Goal: Ask a question

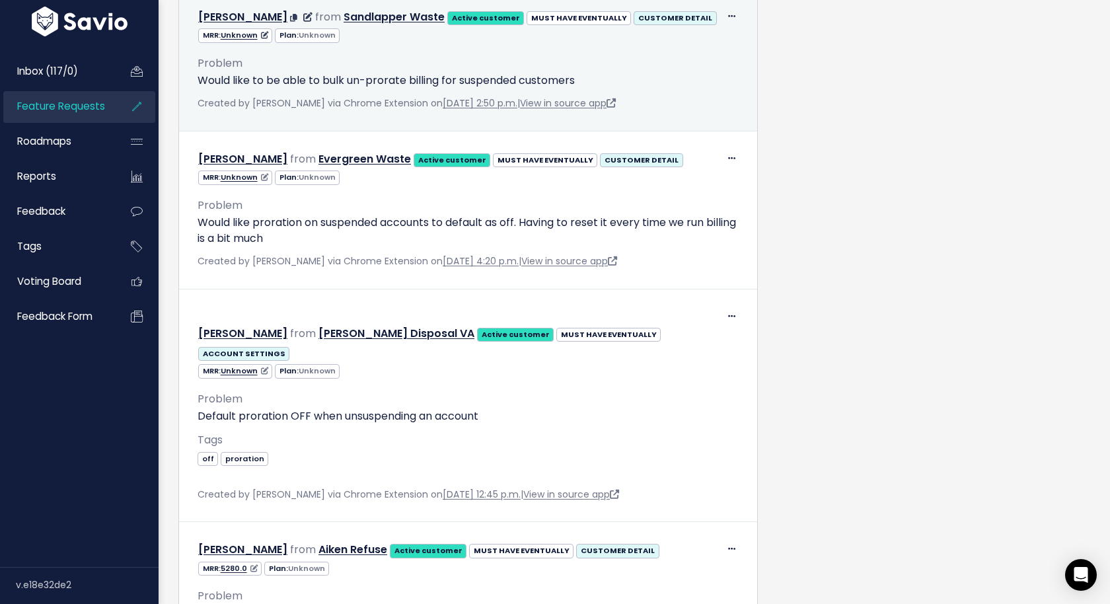
scroll to position [1008, 0]
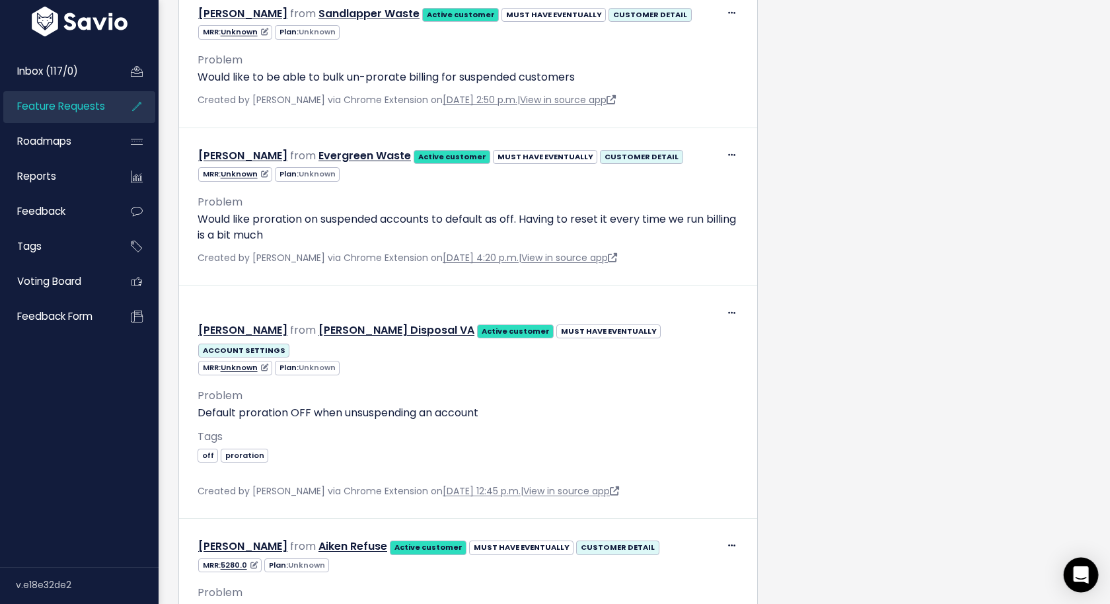
click at [1088, 575] on div "Open Intercom Messenger" at bounding box center [1081, 575] width 35 height 35
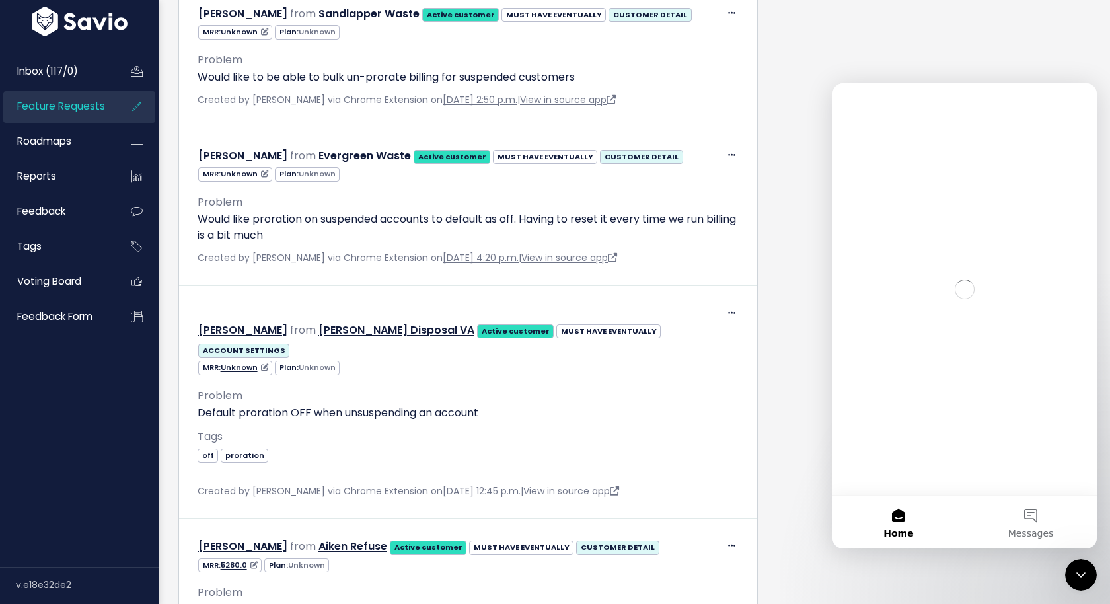
scroll to position [0, 0]
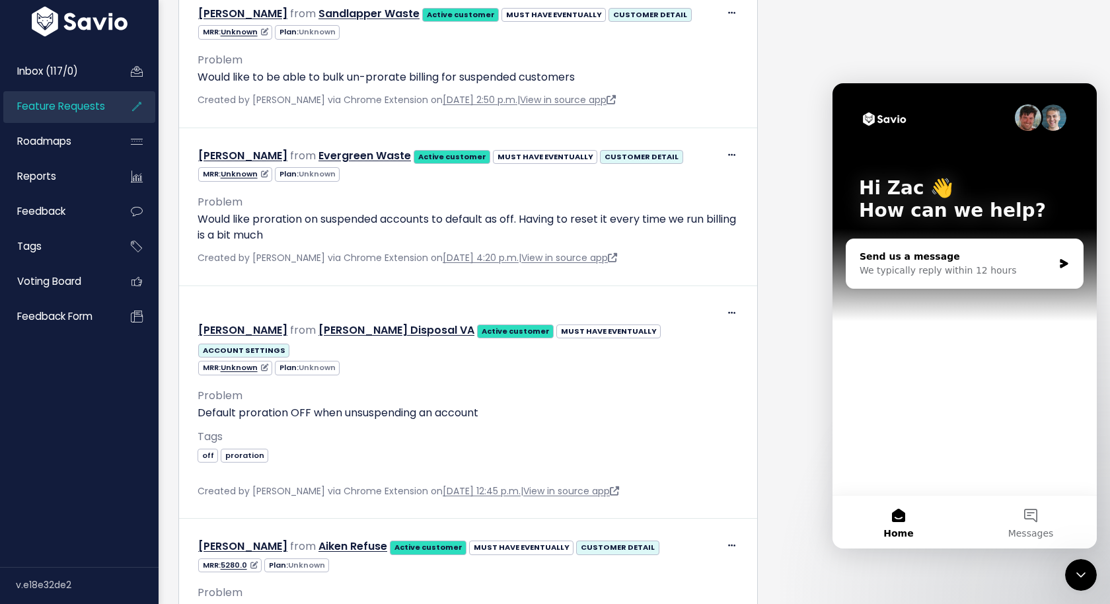
click at [1004, 280] on div "Send us a message We typically reply within 12 hours" at bounding box center [964, 263] width 237 height 49
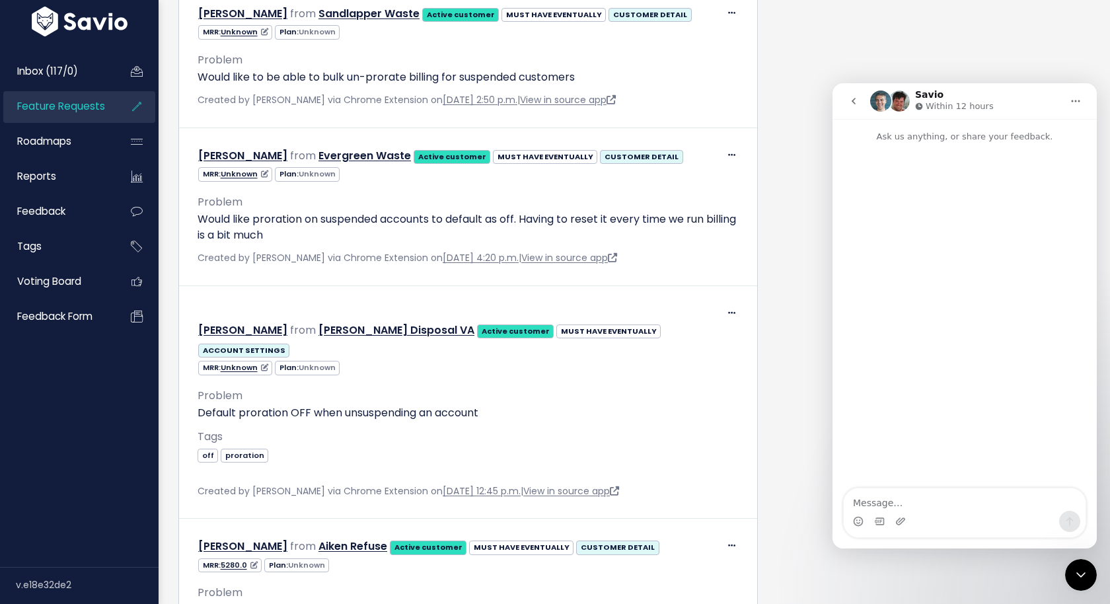
click at [960, 502] on textarea "Message…" at bounding box center [965, 499] width 242 height 22
drag, startPoint x: 944, startPoint y: 490, endPoint x: 952, endPoint y: 540, distance: 50.8
click at [944, 490] on textarea "Happy August friends, any new announcements coming up to look out for?" at bounding box center [965, 493] width 242 height 36
click at [978, 502] on textarea "Happy August friends, hope you're staying cool up north. any new announcements …" at bounding box center [965, 486] width 242 height 49
drag, startPoint x: 883, startPoint y: 491, endPoint x: 889, endPoint y: 523, distance: 33.0
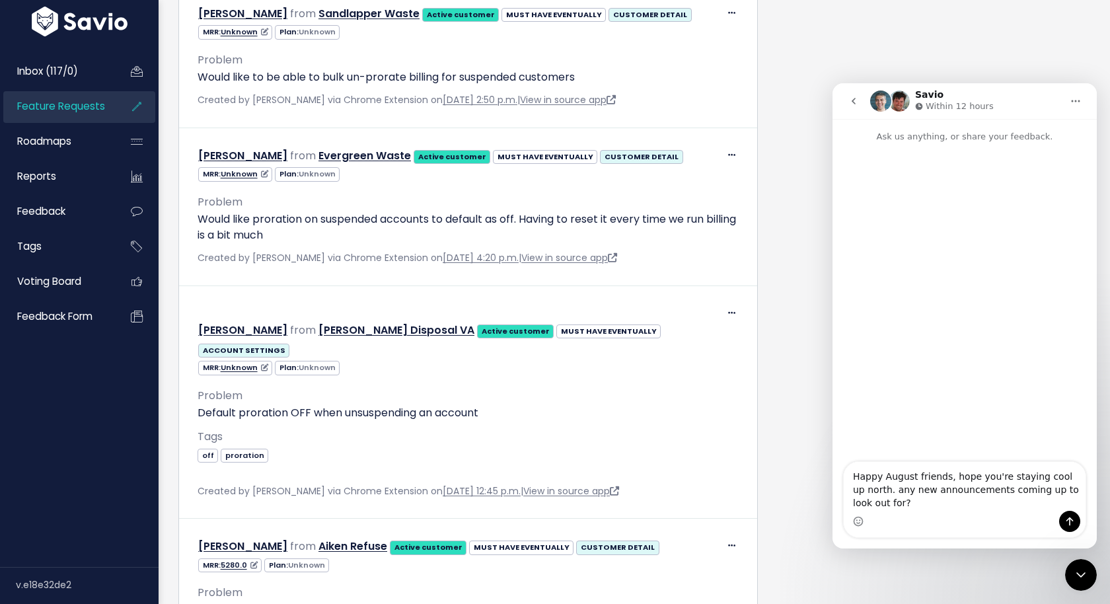
click at [883, 492] on textarea "Happy August friends, hope you're staying cool up north. any new announcements …" at bounding box center [965, 486] width 242 height 49
type textarea "Happy August friends, hope you're staying cool up north. Any new announcements …"
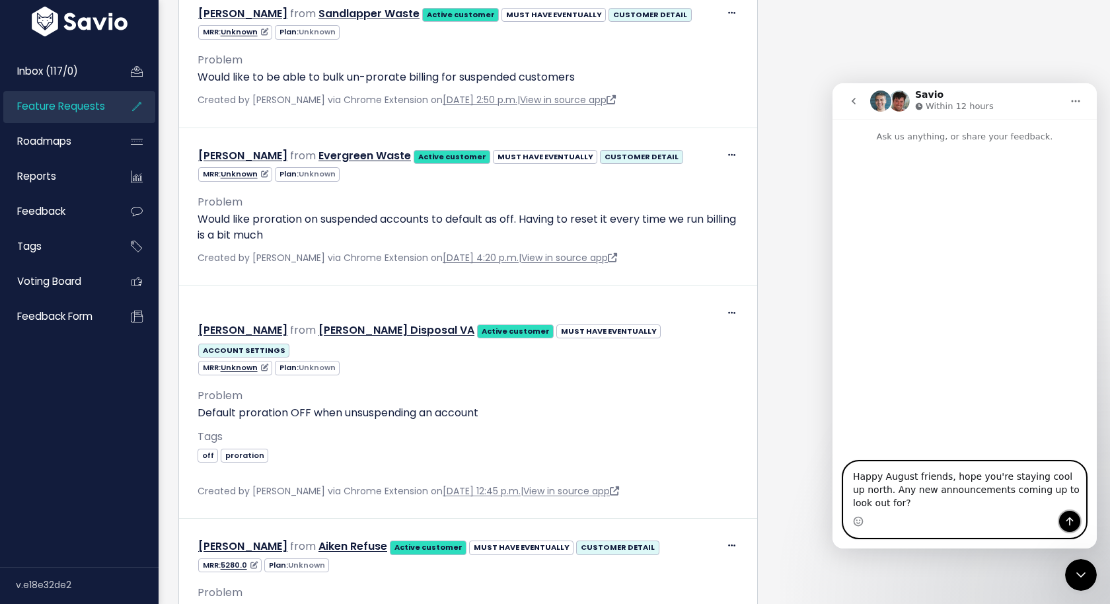
click at [1066, 523] on icon "Send a message…" at bounding box center [1069, 521] width 11 height 11
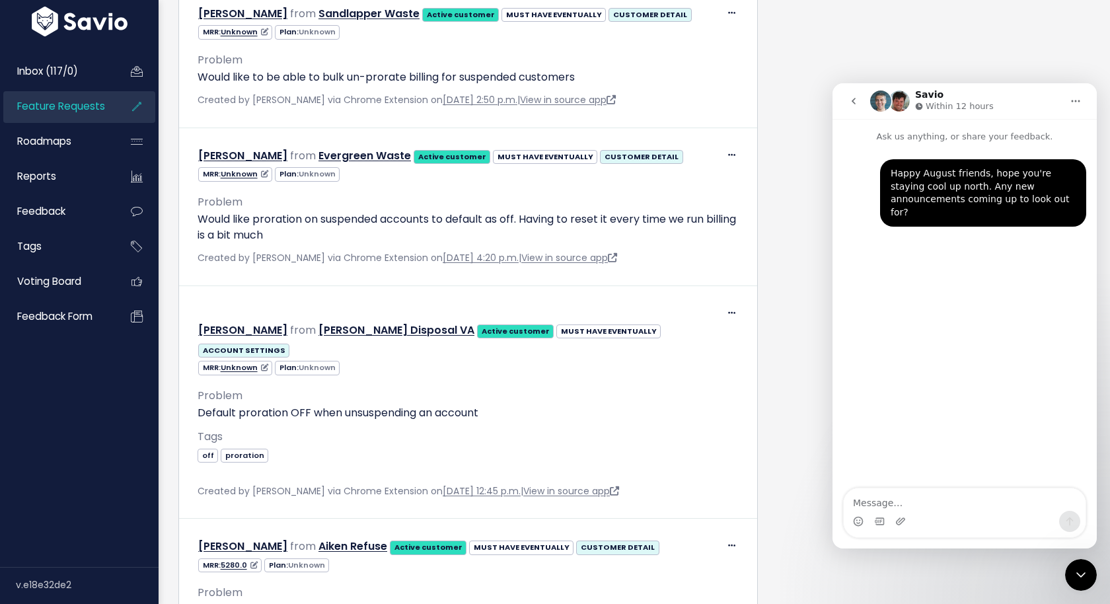
click at [1075, 575] on icon "Close Intercom Messenger" at bounding box center [1081, 575] width 16 height 16
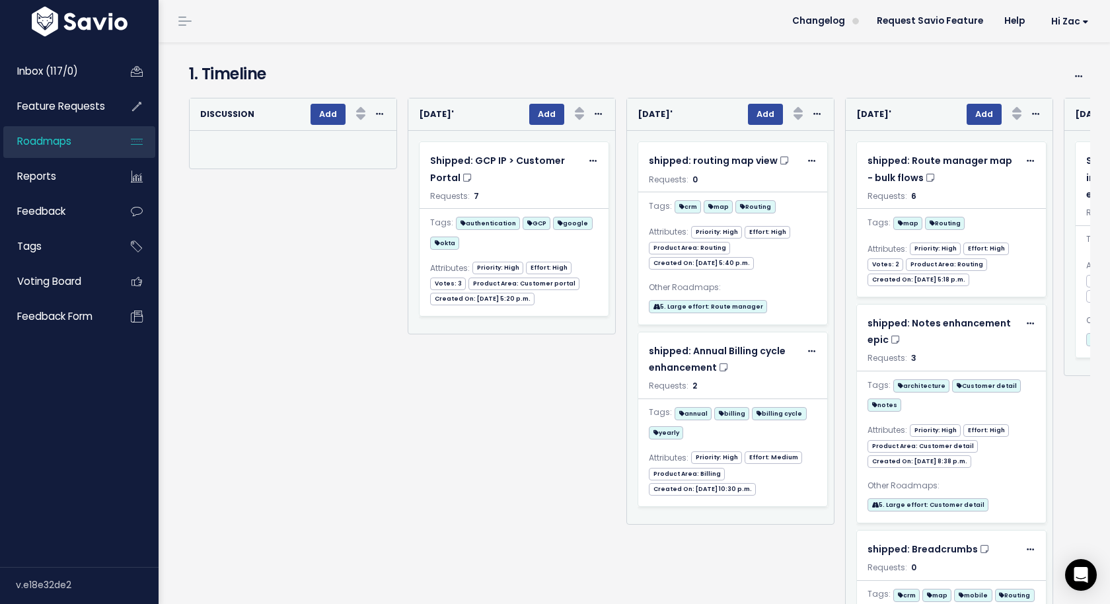
scroll to position [30, 0]
